Goal: Task Accomplishment & Management: Use online tool/utility

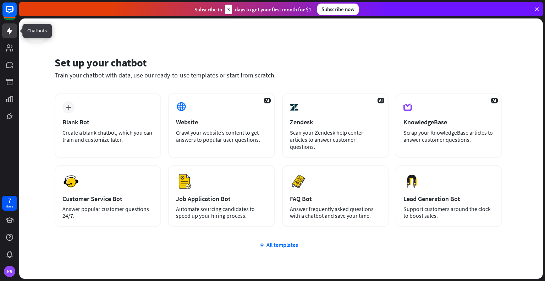
click at [11, 30] on icon at bounding box center [10, 30] width 6 height 7
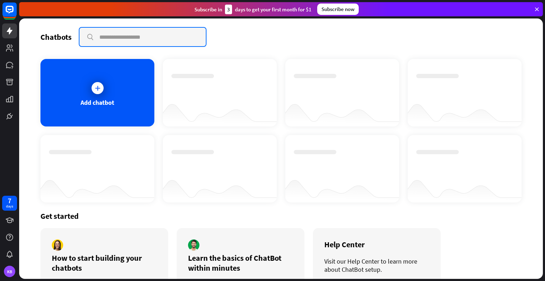
click at [111, 37] on input "text" at bounding box center [142, 37] width 126 height 18
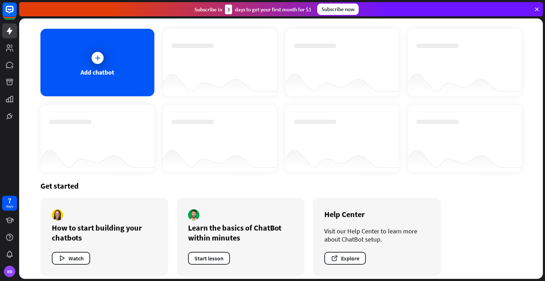
scroll to position [35, 0]
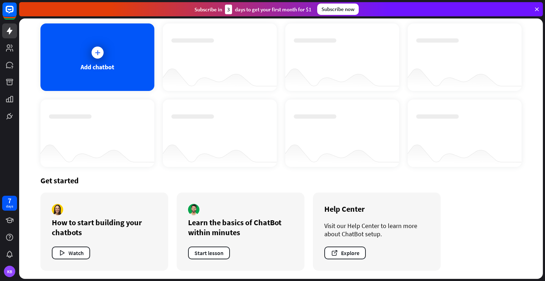
click at [536, 9] on icon at bounding box center [537, 9] width 6 height 6
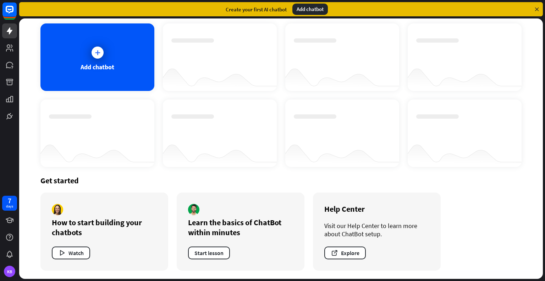
click at [536, 9] on icon at bounding box center [537, 9] width 6 height 6
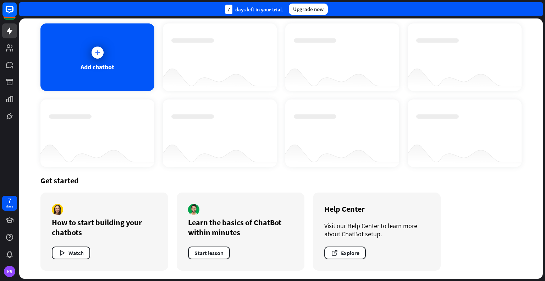
click at [536, 9] on div "7 days left in your trial. Upgrade now" at bounding box center [281, 9] width 524 height 14
click at [11, 269] on div "KB" at bounding box center [9, 270] width 11 height 11
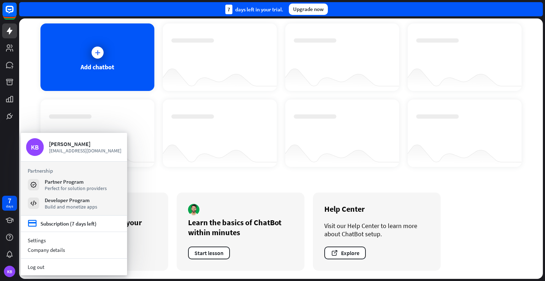
click at [198, 140] on div at bounding box center [220, 152] width 114 height 27
